Goal: Transaction & Acquisition: Purchase product/service

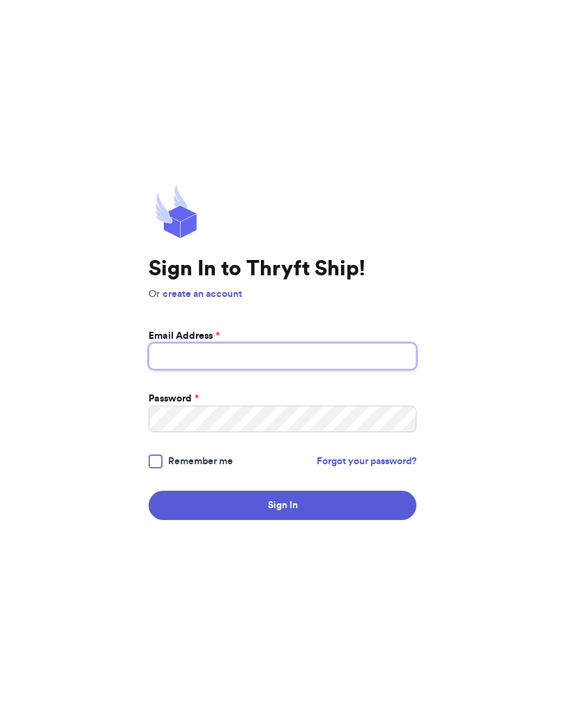
click at [165, 370] on input "Email Address *" at bounding box center [283, 356] width 268 height 26
type input "[EMAIL_ADDRESS][DOMAIN_NAME]"
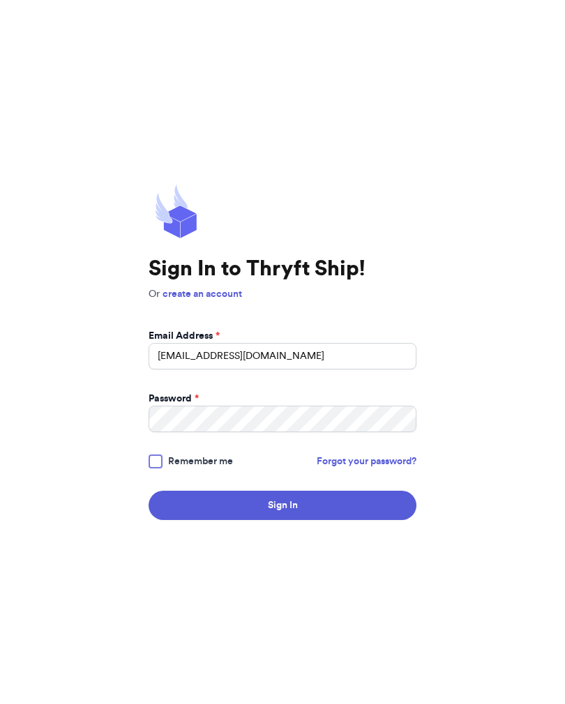
click at [282, 515] on button "Sign In" at bounding box center [283, 505] width 268 height 29
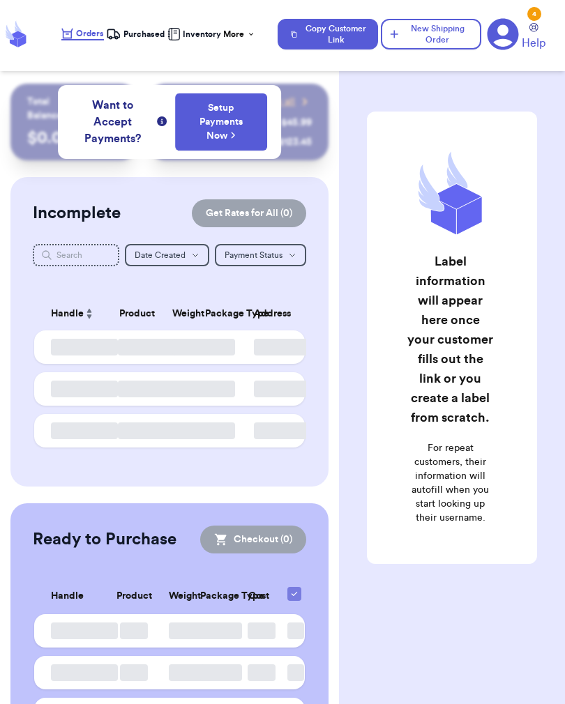
checkbox input "false"
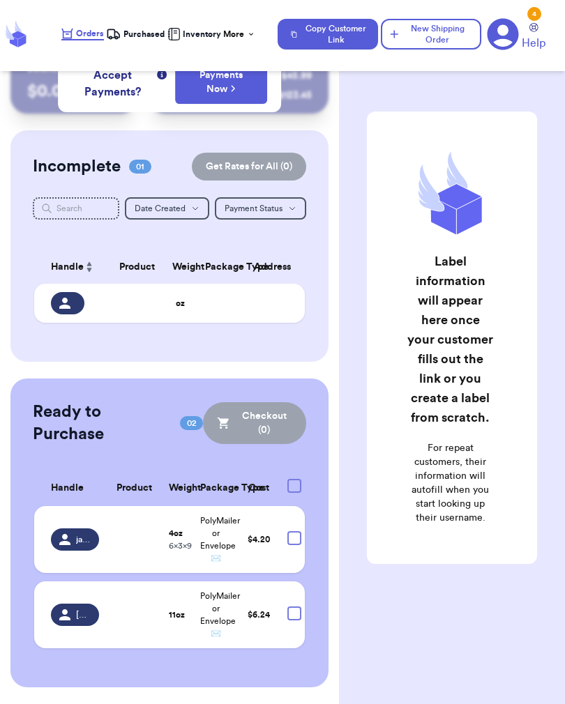
scroll to position [0, 4]
click at [61, 515] on div "jazzyylane" at bounding box center [75, 539] width 49 height 22
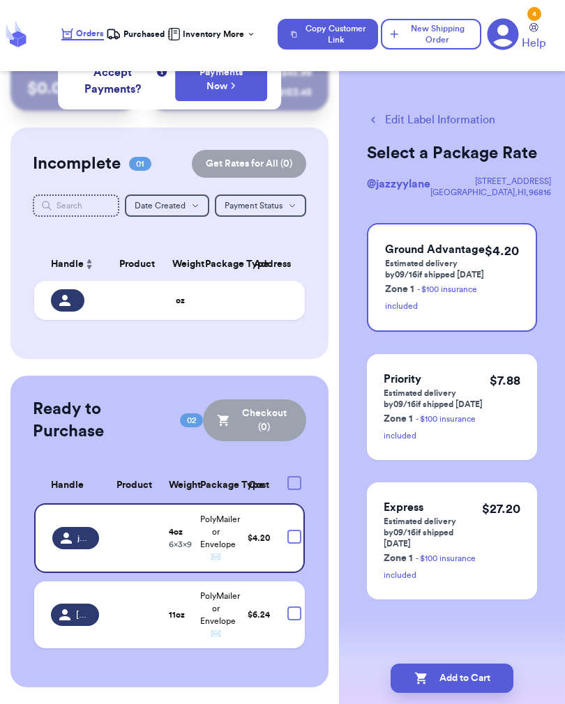
click at [287, 515] on div at bounding box center [294, 537] width 14 height 14
click at [294, 515] on input "checkbox" at bounding box center [294, 529] width 1 height 1
checkbox input "true"
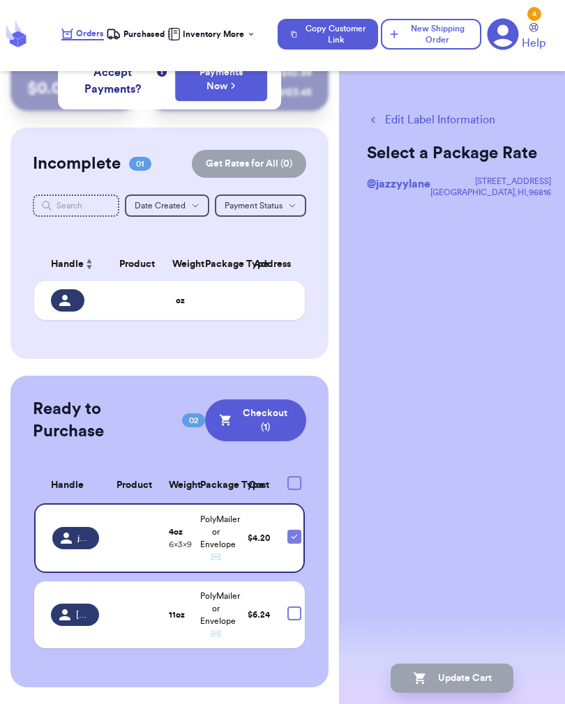
click at [205, 412] on button "Checkout ( 1 )" at bounding box center [256, 420] width 102 height 42
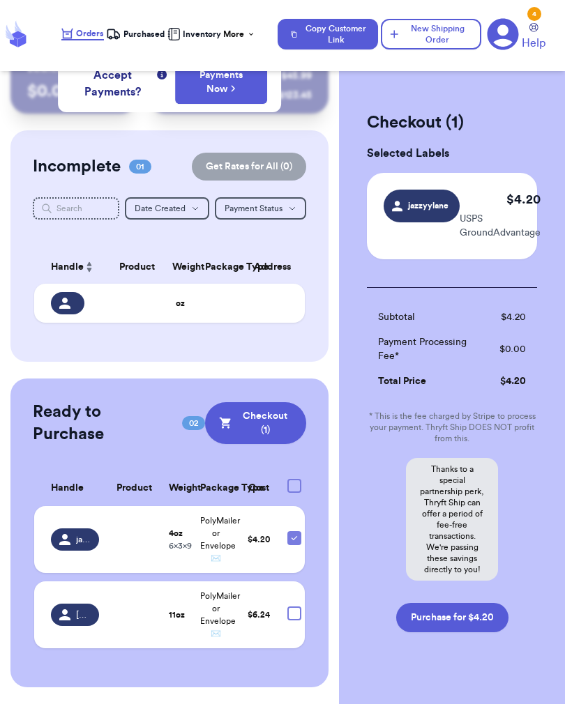
click at [485, 515] on button "Purchase for $4.20" at bounding box center [452, 617] width 112 height 29
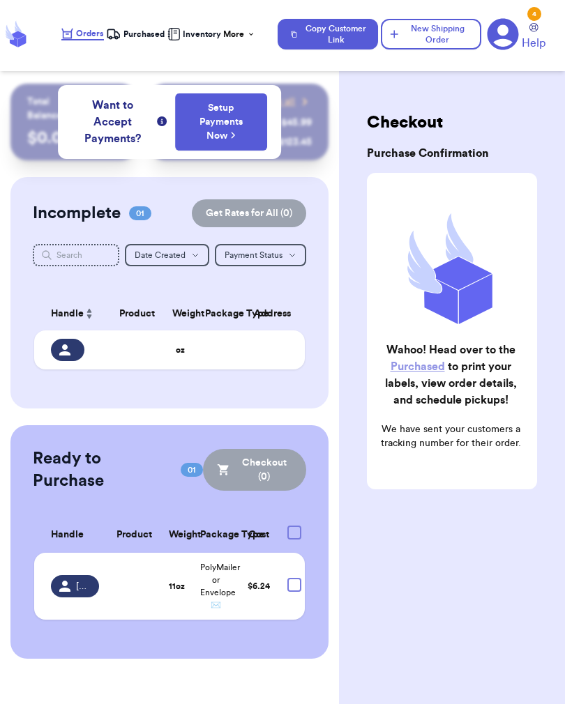
click at [135, 38] on span "Purchased" at bounding box center [143, 34] width 41 height 11
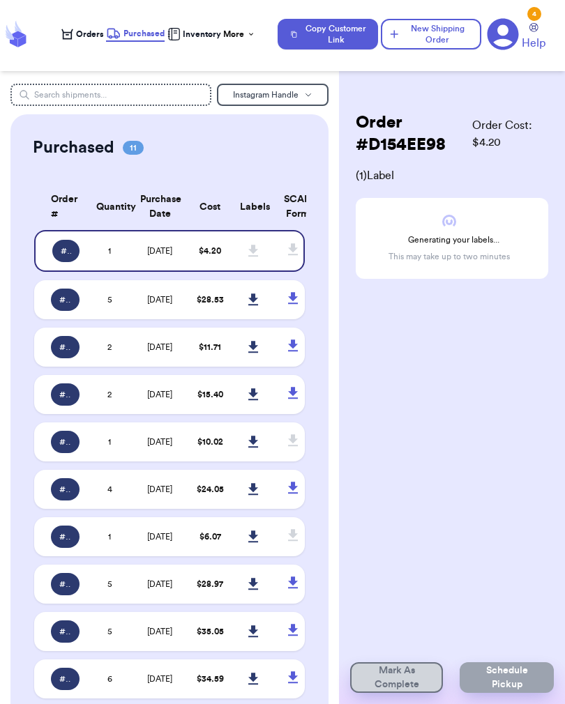
click at [181, 305] on td "[DATE]" at bounding box center [160, 299] width 57 height 39
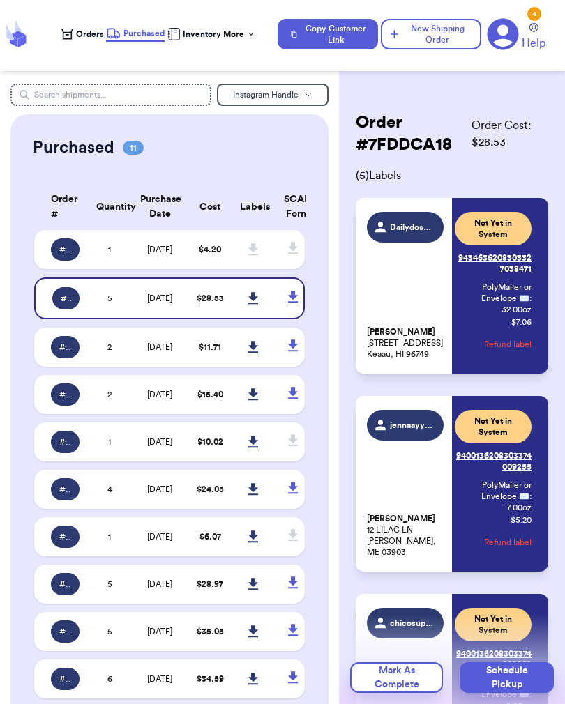
click at [255, 305] on icon at bounding box center [253, 298] width 10 height 13
click at [201, 248] on td "$ 4.20" at bounding box center [209, 249] width 43 height 39
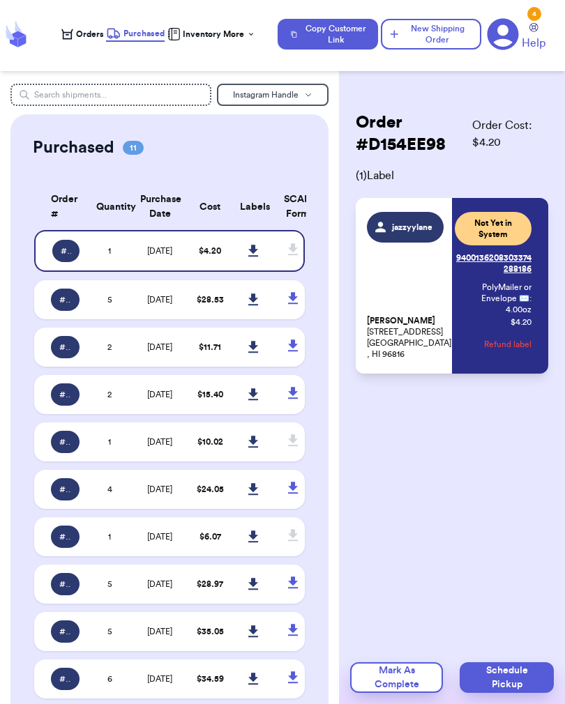
click at [251, 253] on icon at bounding box center [253, 251] width 10 height 13
